Goal: Task Accomplishment & Management: Use online tool/utility

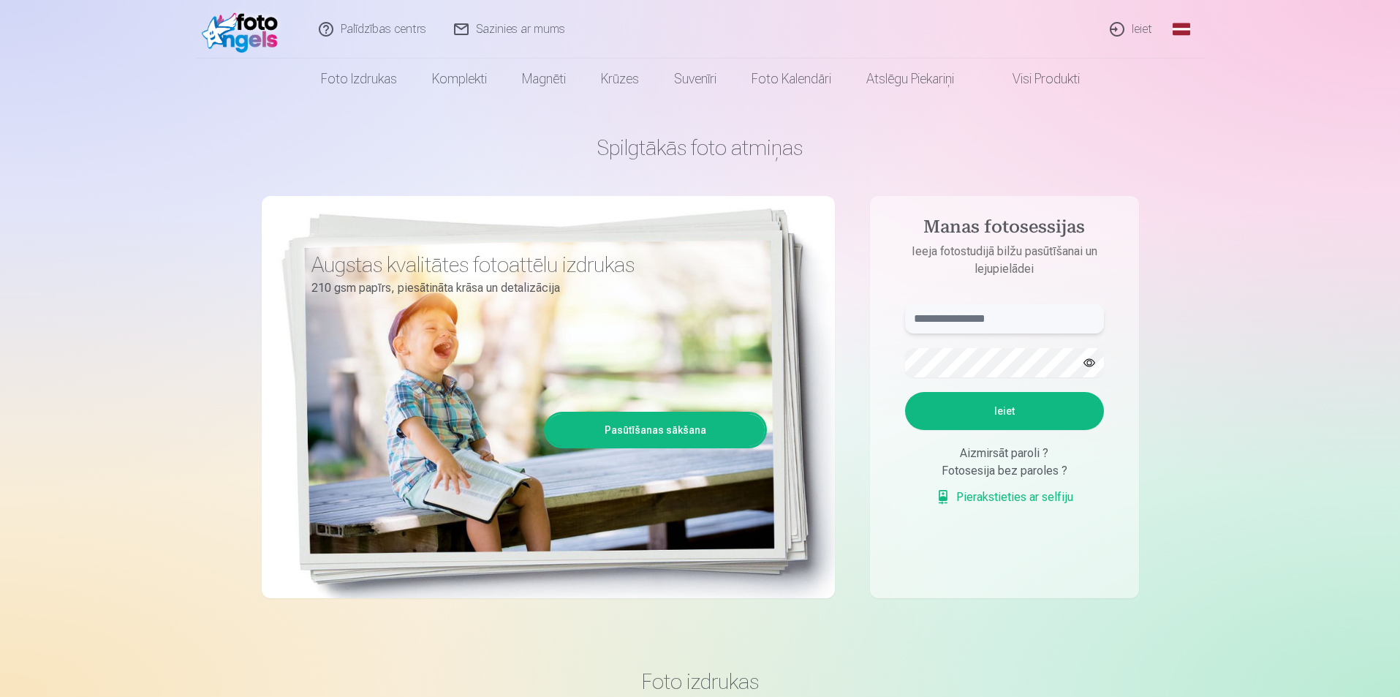
click at [955, 319] on input "text" at bounding box center [1004, 318] width 199 height 29
type input "**********"
click at [905, 392] on button "Ieiet" at bounding box center [1004, 411] width 199 height 38
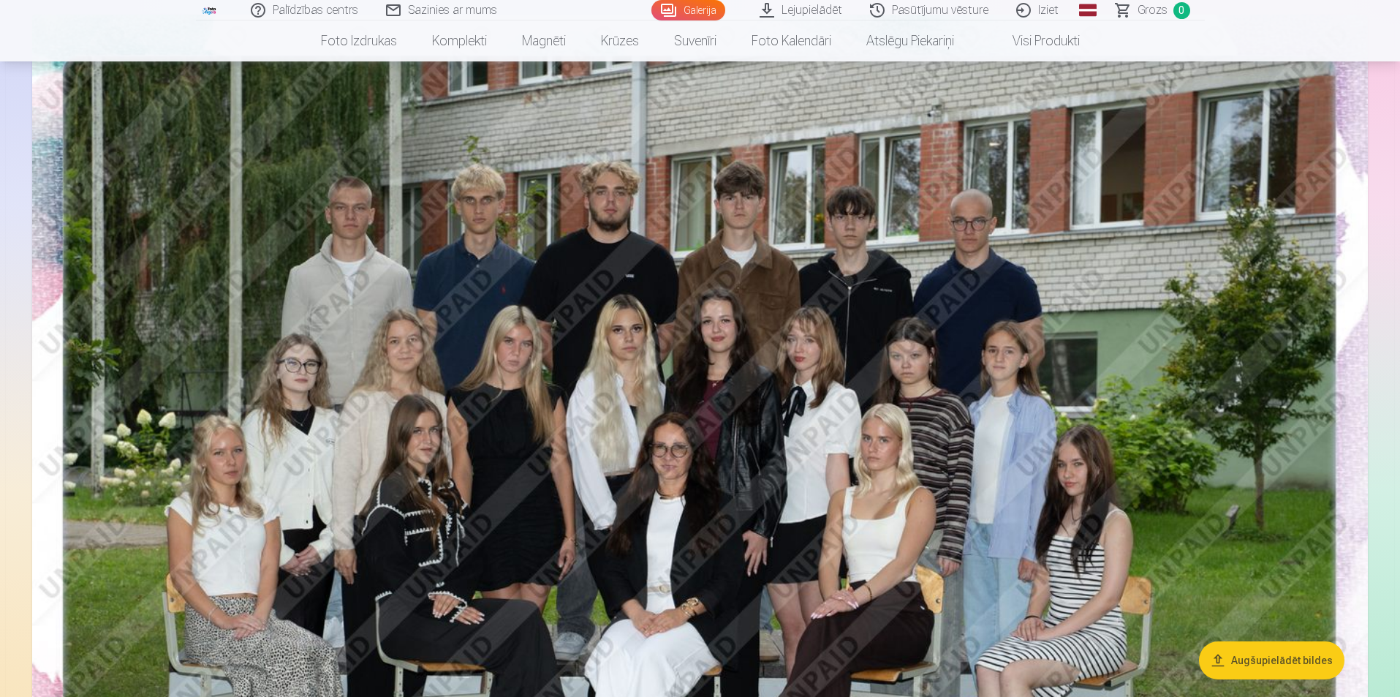
scroll to position [219, 0]
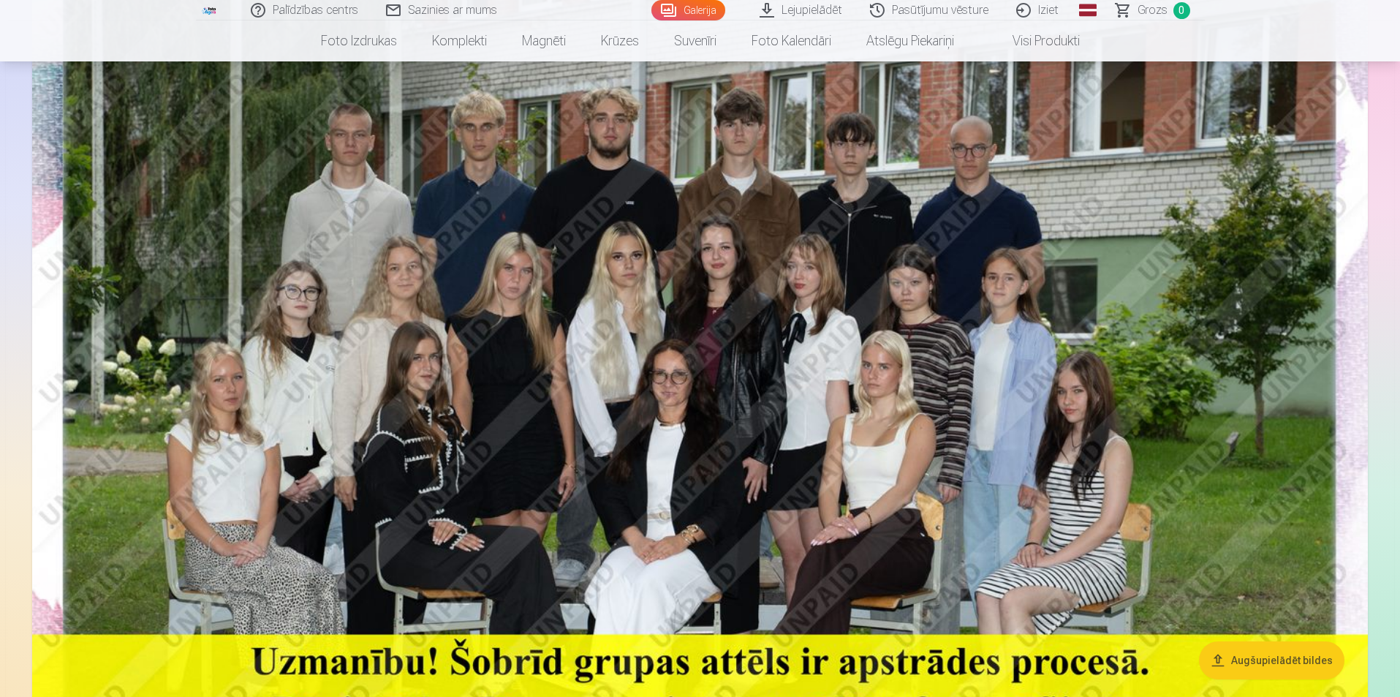
click at [1236, 664] on button "Augšupielādēt bildes" at bounding box center [1271, 660] width 145 height 38
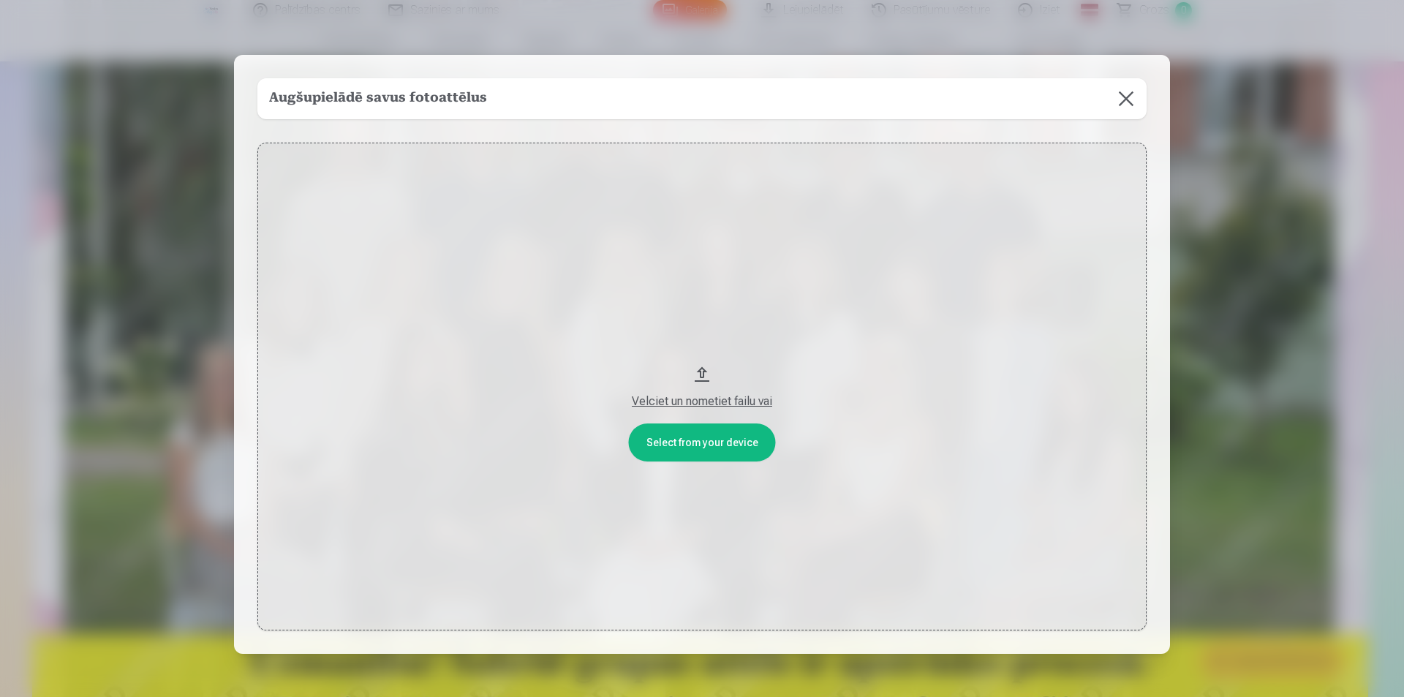
click at [1117, 104] on button at bounding box center [1125, 98] width 41 height 41
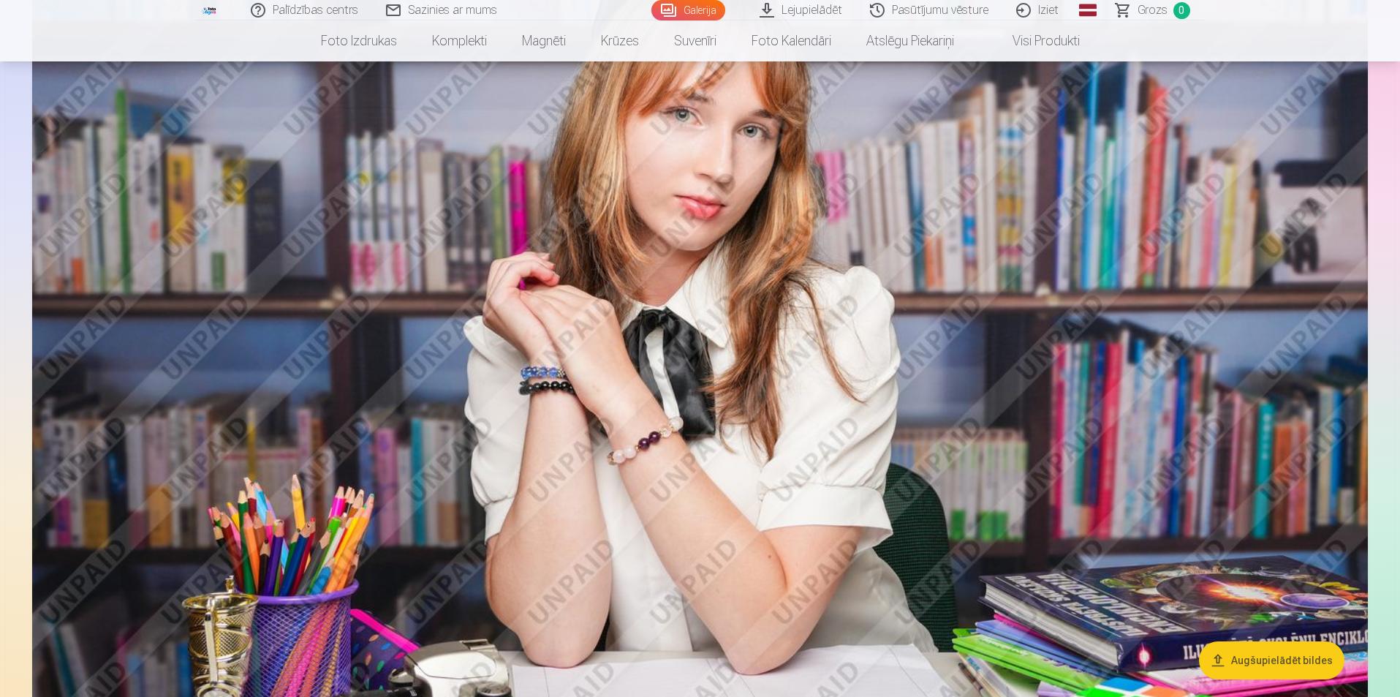
scroll to position [2340, 0]
